Goal: Information Seeking & Learning: Find specific fact

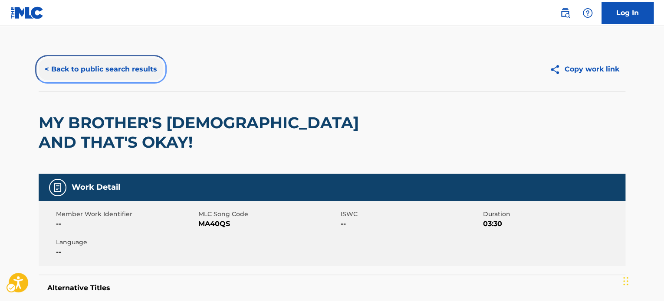
click at [106, 75] on button "< Back to public search results" at bounding box center [101, 70] width 124 height 22
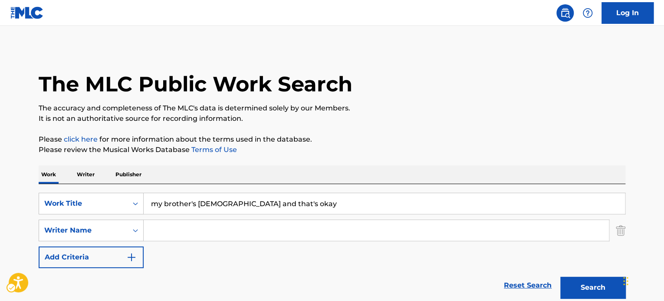
scroll to position [130, 0]
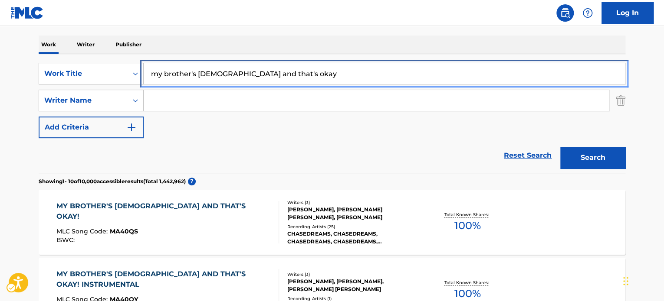
click at [229, 75] on input "my brother's [DEMOGRAPHIC_DATA] and that's okay" at bounding box center [384, 73] width 481 height 21
paste input "LONG LIVE THE GREATEST"
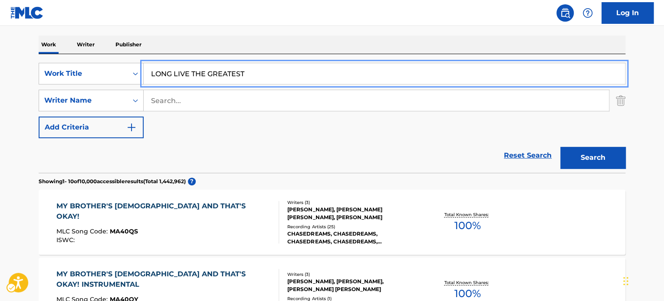
type input "LONG LIVE THE GREATEST"
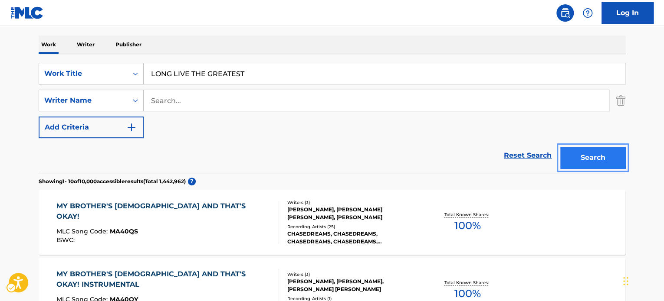
click at [575, 154] on button "Search" at bounding box center [592, 158] width 65 height 22
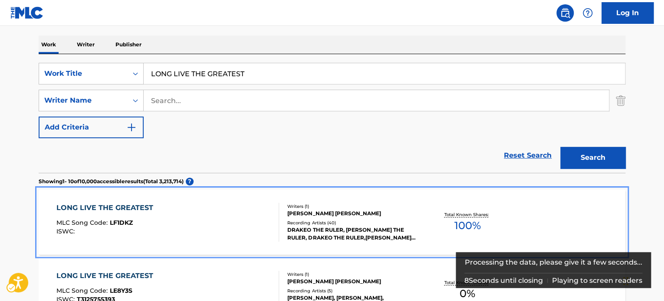
click at [385, 216] on div "[PERSON_NAME] [PERSON_NAME]" at bounding box center [352, 214] width 131 height 8
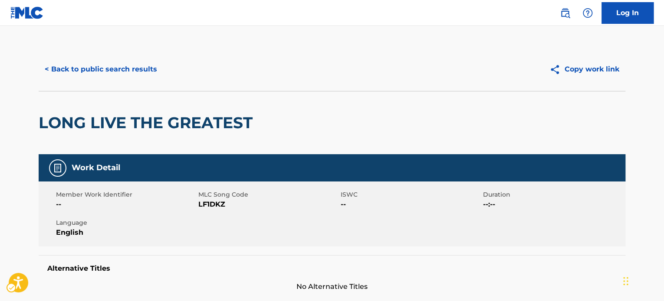
drag, startPoint x: 103, startPoint y: 83, endPoint x: 106, endPoint y: 74, distance: 9.2
click at [102, 82] on div "< Back to public search results Copy work link" at bounding box center [332, 69] width 586 height 43
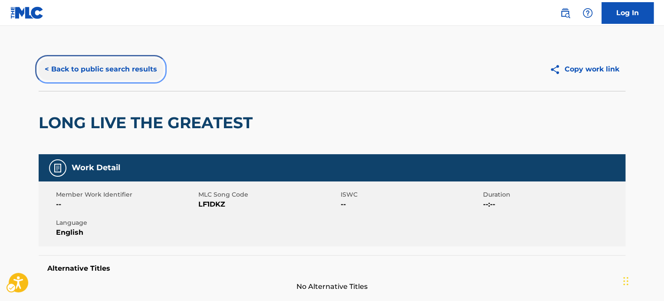
click at [106, 74] on button "< Back to public search results" at bounding box center [101, 70] width 124 height 22
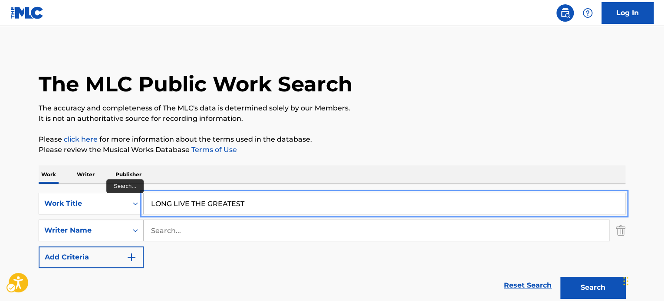
drag, startPoint x: 206, startPoint y: 200, endPoint x: 341, endPoint y: 209, distance: 134.8
click at [340, 209] on input "LONG LIVE THE GREATEST" at bounding box center [384, 203] width 481 height 21
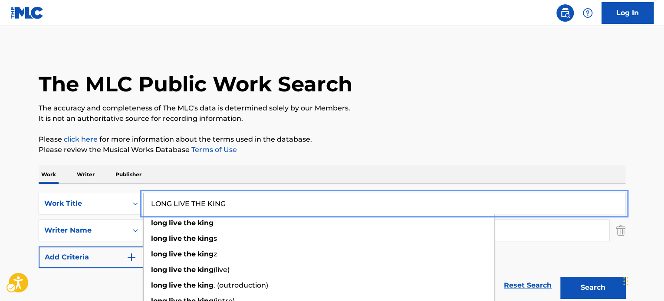
type input "LONG LIVE THE KING"
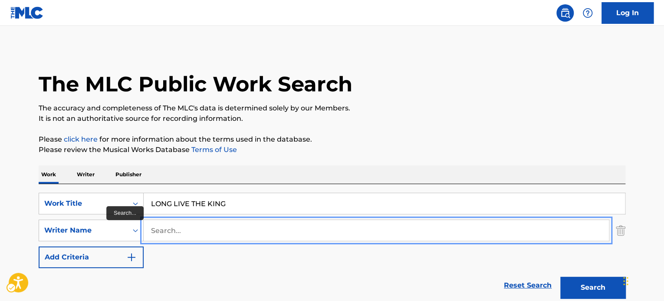
paste input "[PERSON_NAME]"
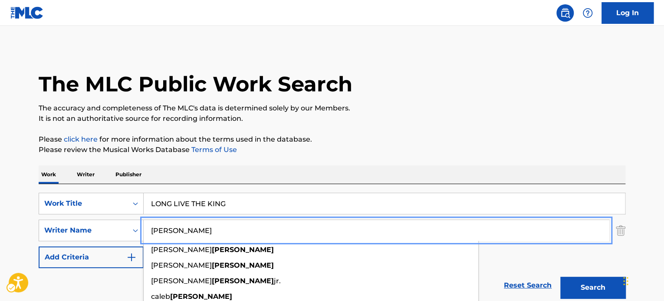
type input "[PERSON_NAME]"
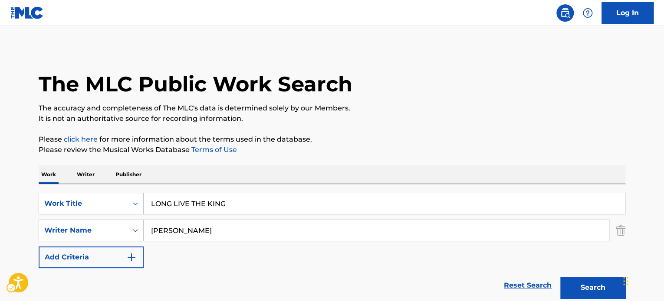
click at [522, 149] on p "Please review the Musical Works Database Terms of Use | New Window" at bounding box center [332, 150] width 586 height 10
click at [572, 284] on button "Search" at bounding box center [592, 288] width 65 height 22
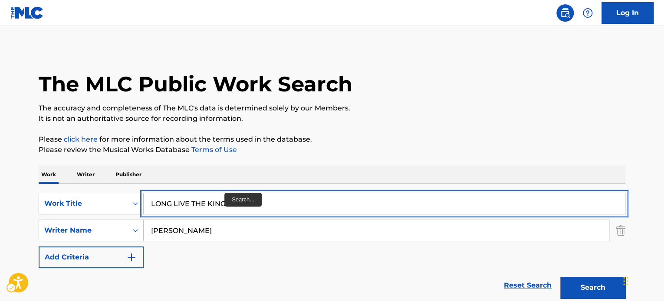
click at [225, 200] on input "LONG LIVE THE KING" at bounding box center [384, 203] width 481 height 21
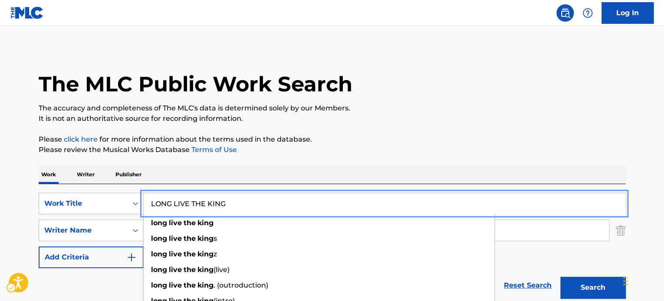
paste input "MAHAL KITA PANGINOON"
type input "MAHAL KITA PANGINOON"
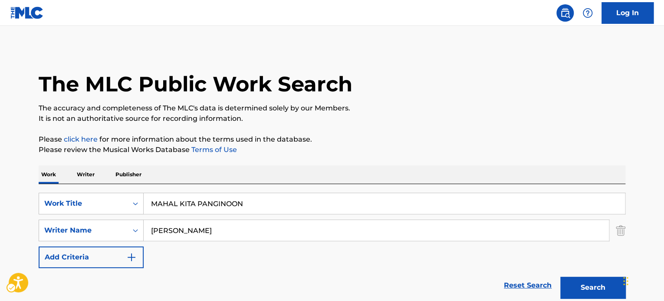
drag, startPoint x: 401, startPoint y: 154, endPoint x: 316, endPoint y: 205, distance: 99.2
click at [400, 154] on p "Please review the Musical Works Database Terms of Use | New Window" at bounding box center [332, 150] width 586 height 10
click at [282, 215] on div "SearchWithCriteria2d986e6c-b6e8-42a2-9f1b-88c948bfd178 Work Title MAHAL KITA PA…" at bounding box center [332, 230] width 586 height 75
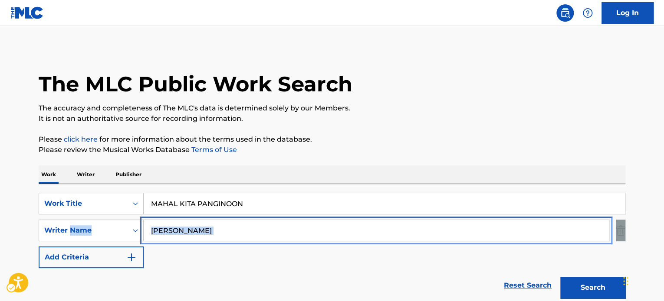
click at [281, 230] on input "[PERSON_NAME]" at bounding box center [376, 230] width 465 height 21
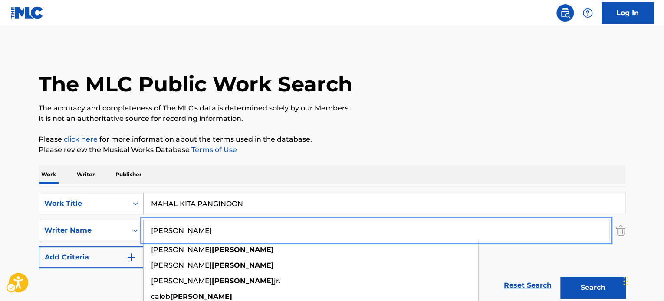
click at [281, 230] on input "[PERSON_NAME]" at bounding box center [376, 230] width 465 height 21
click at [547, 111] on p "The accuracy and completeness of The MLC's data is determined solely by our Mem…" at bounding box center [332, 108] width 586 height 10
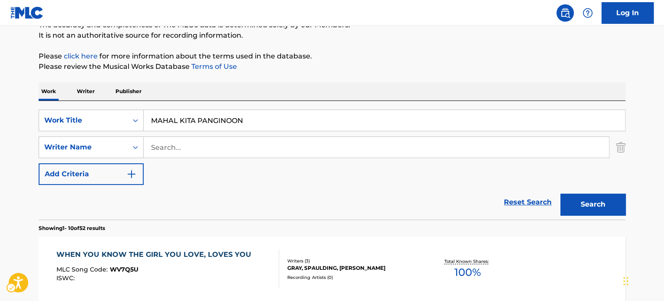
scroll to position [87, 0]
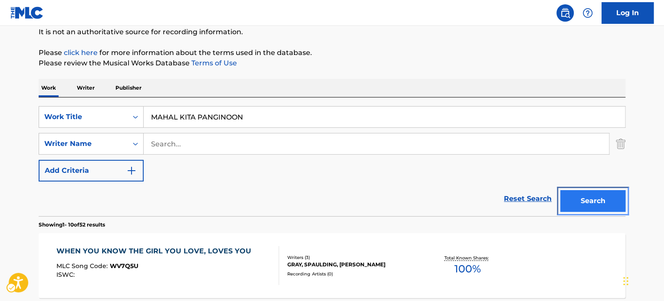
click at [590, 199] on button "Search" at bounding box center [592, 201] width 65 height 22
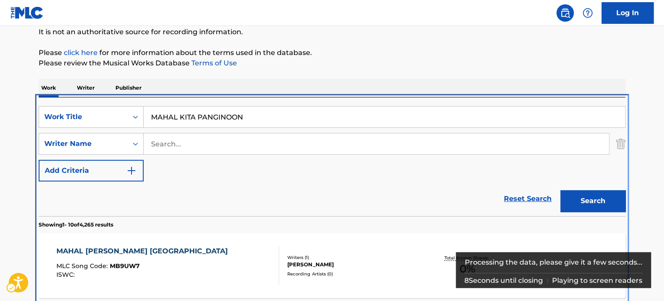
scroll to position [184, 0]
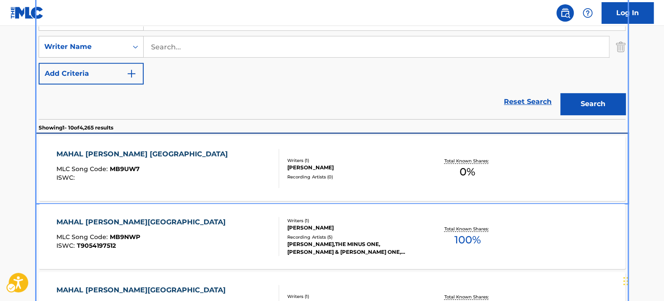
click at [249, 164] on div "MAHAL [PERSON_NAME] KITA PANGINOON MLC Song Code : MB9UW7 ISWC :" at bounding box center [167, 168] width 223 height 39
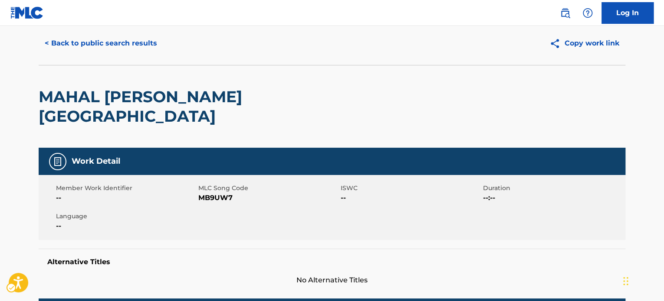
scroll to position [20, 0]
